Goal: Entertainment & Leisure: Consume media (video, audio)

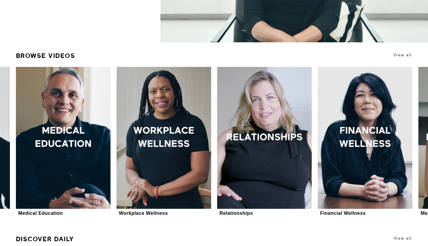
scroll to position [251, 0]
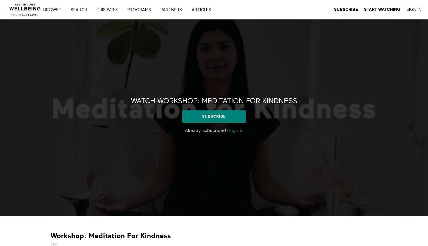
click at [123, 71] on div "Watch Workshop: Meditation For Kindness Watch Workshop: Meditation For Kindness…" at bounding box center [214, 118] width 428 height 197
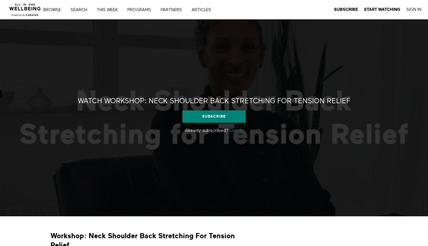
scroll to position [49, 0]
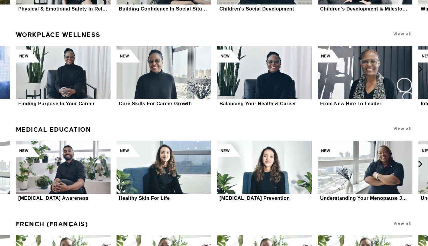
scroll to position [2837, 0]
